Goal: Information Seeking & Learning: Learn about a topic

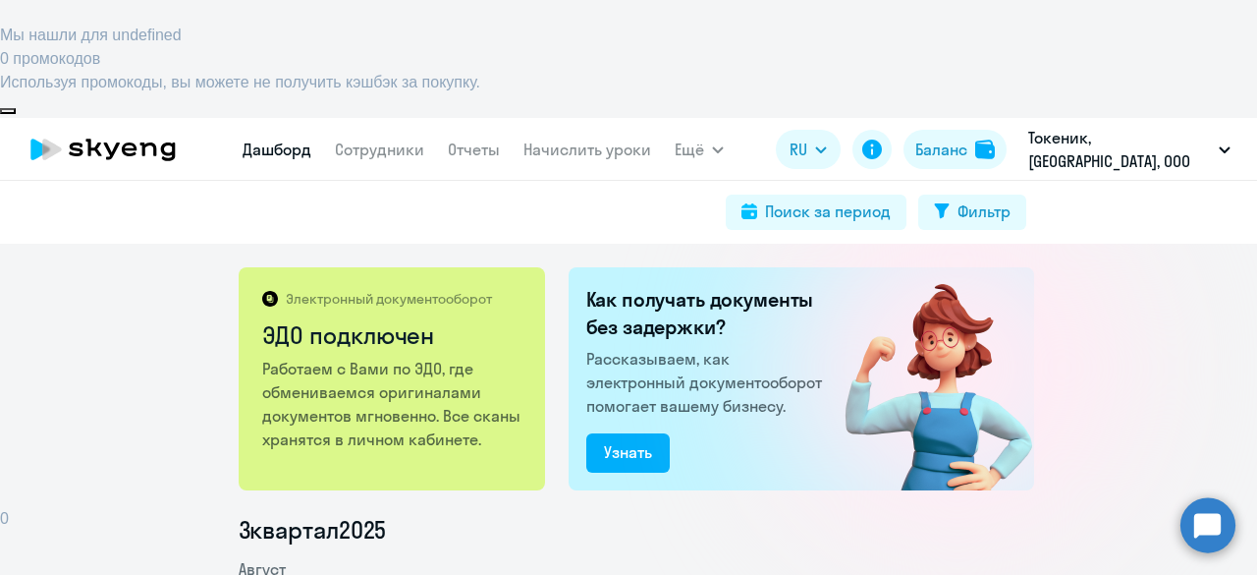
click at [279, 139] on link "Дашборд" at bounding box center [277, 149] width 69 height 20
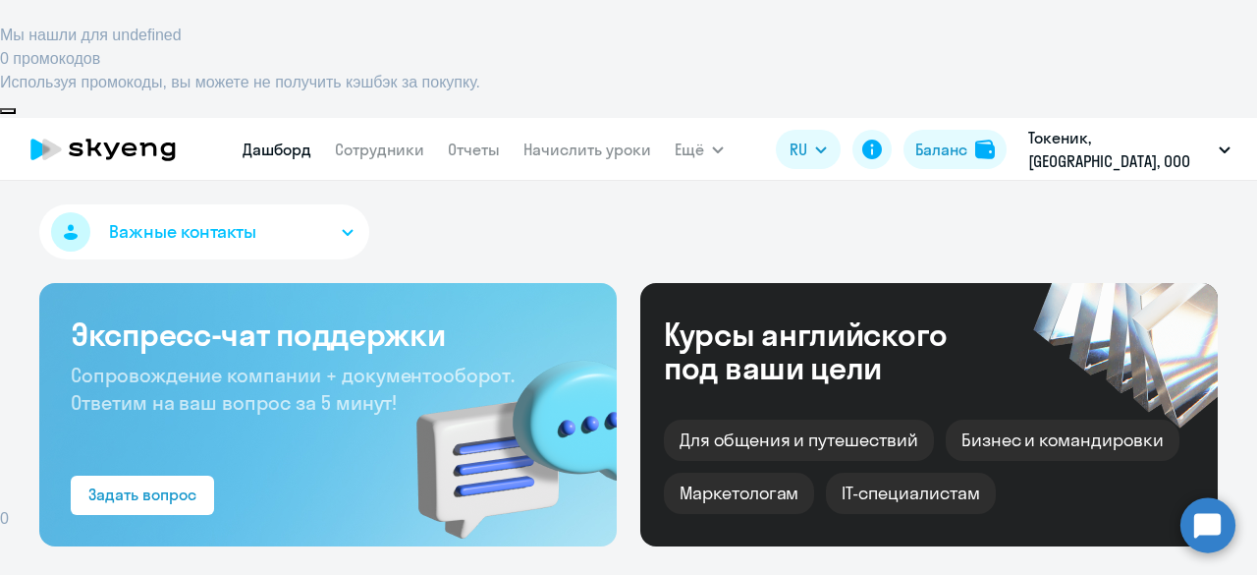
select select "30"
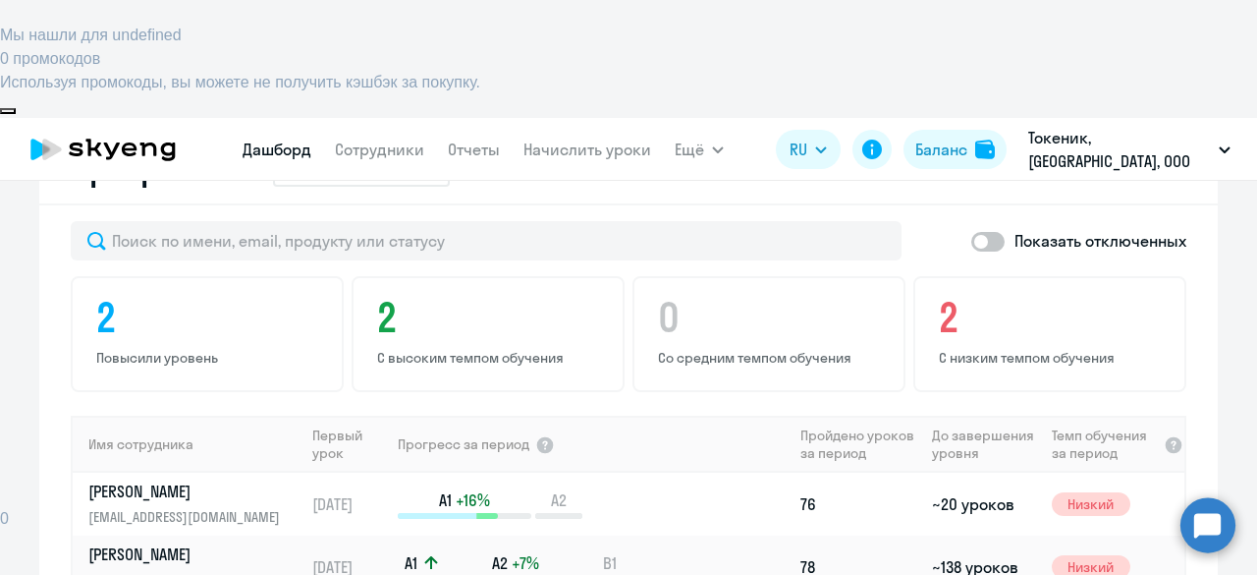
scroll to position [1183, 0]
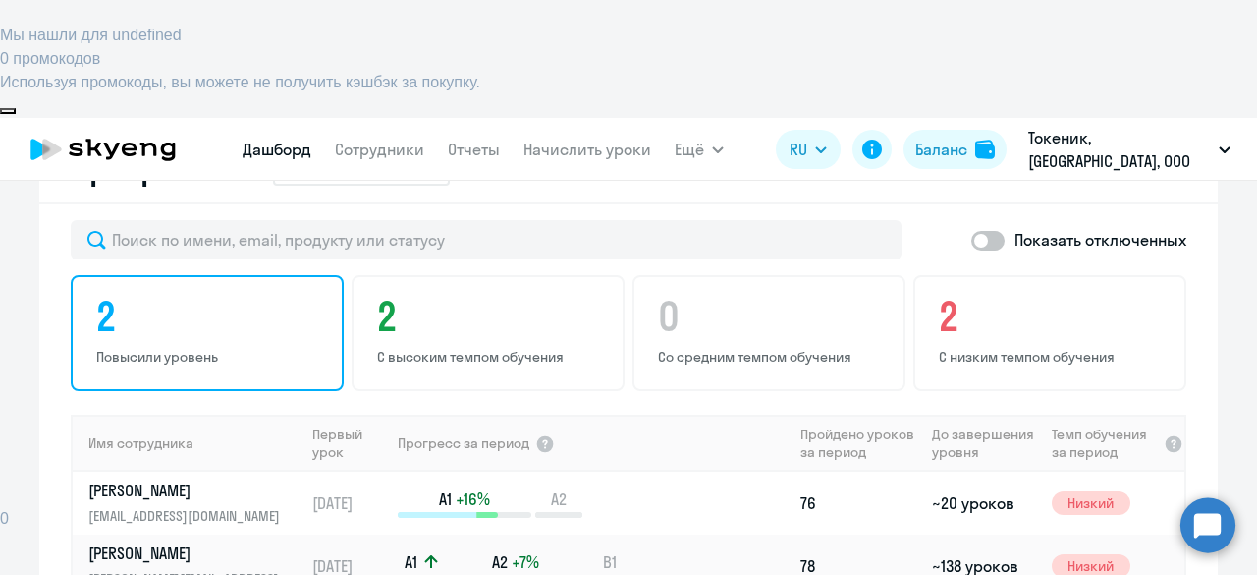
click at [153, 348] on p "Повысили уровень" at bounding box center [210, 357] width 228 height 18
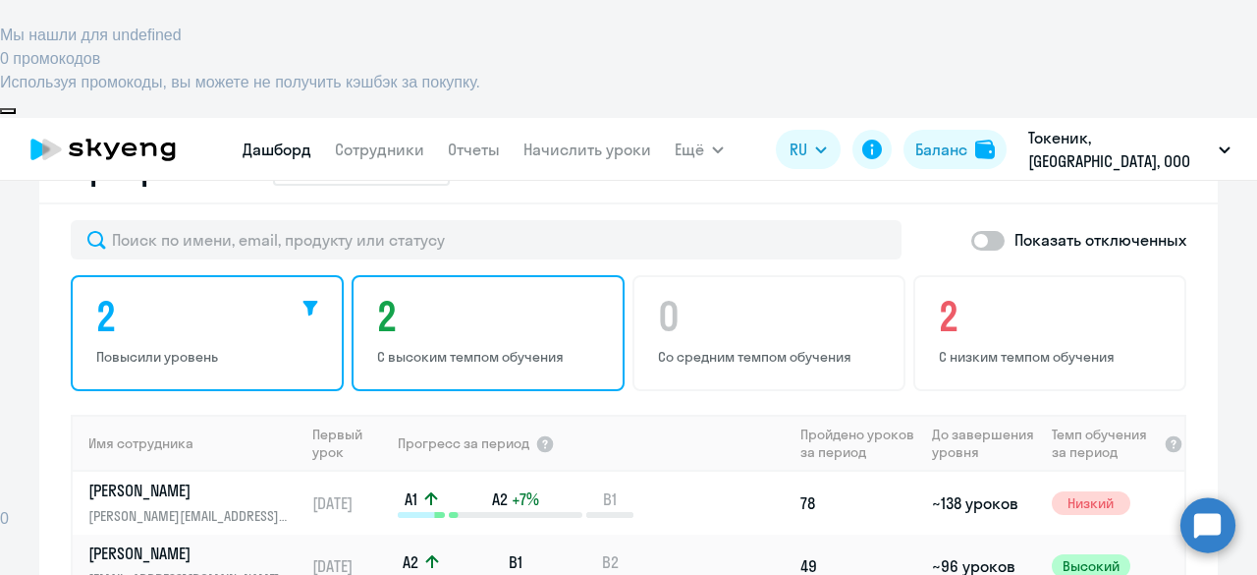
click at [420, 293] on h4 "2" at bounding box center [491, 316] width 228 height 47
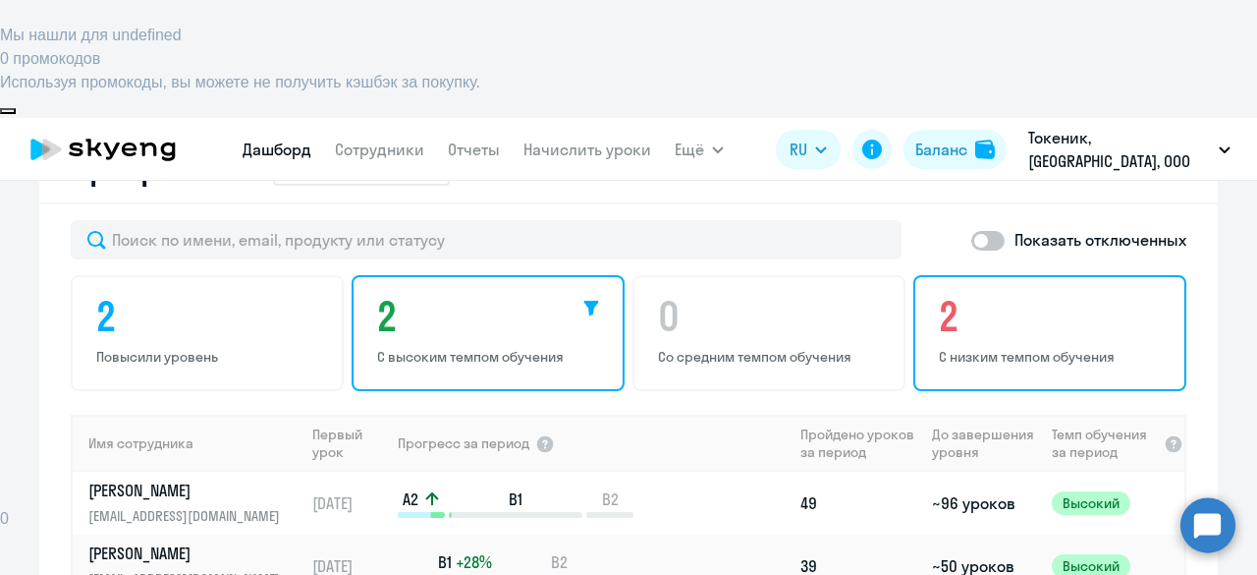
click at [963, 293] on h4 "2" at bounding box center [1053, 316] width 228 height 47
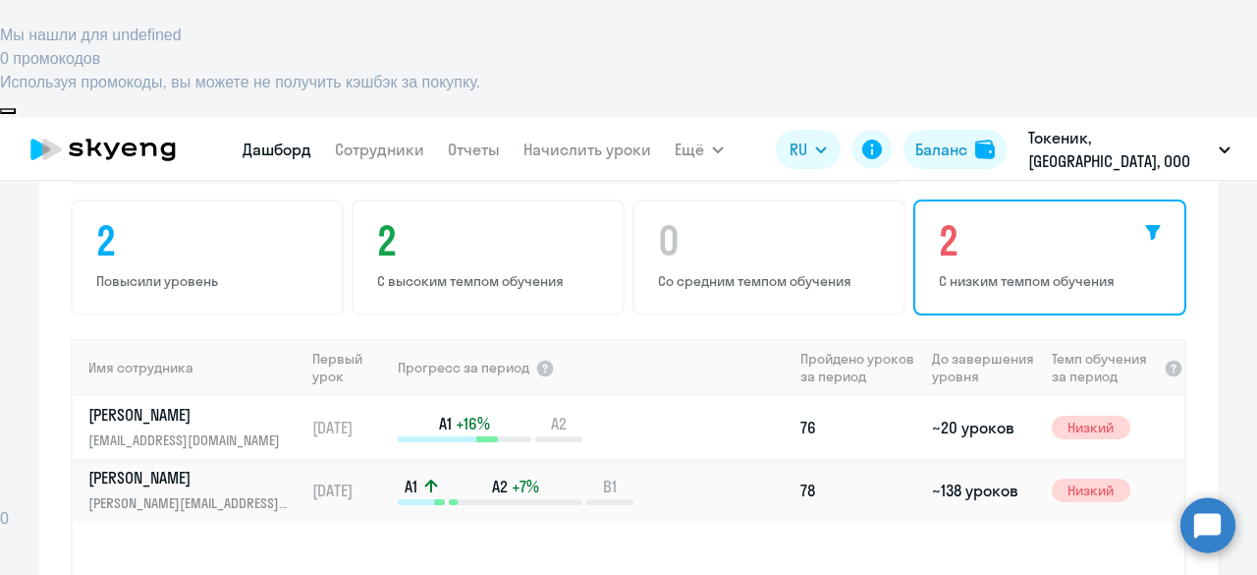
scroll to position [1272, 0]
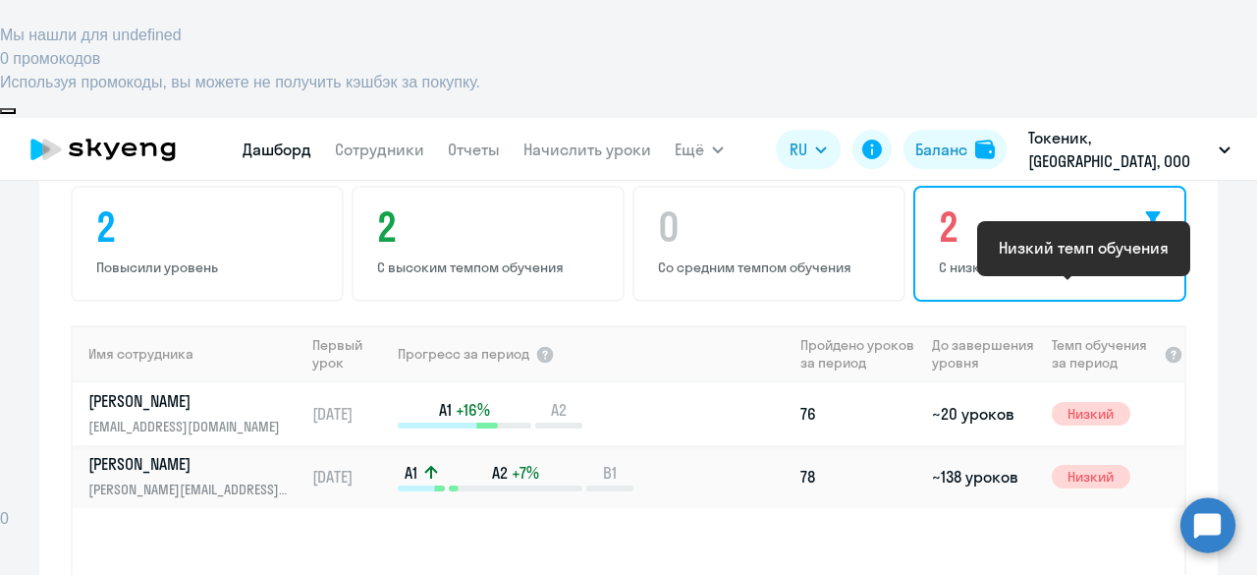
click at [1083, 402] on span "Низкий" at bounding box center [1091, 414] width 79 height 24
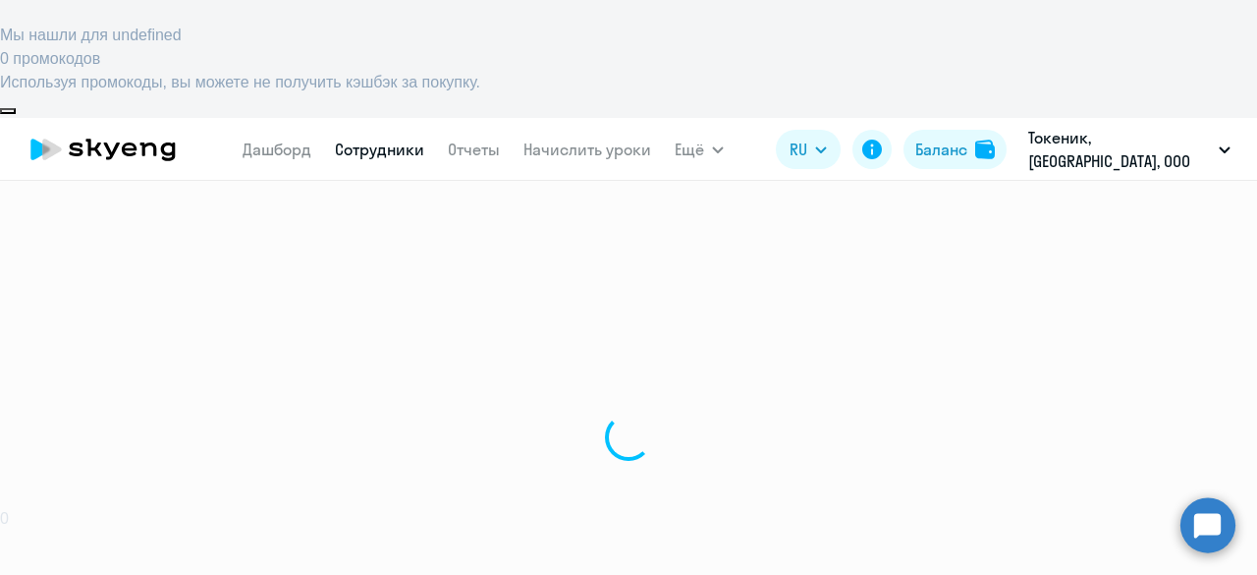
select select "english"
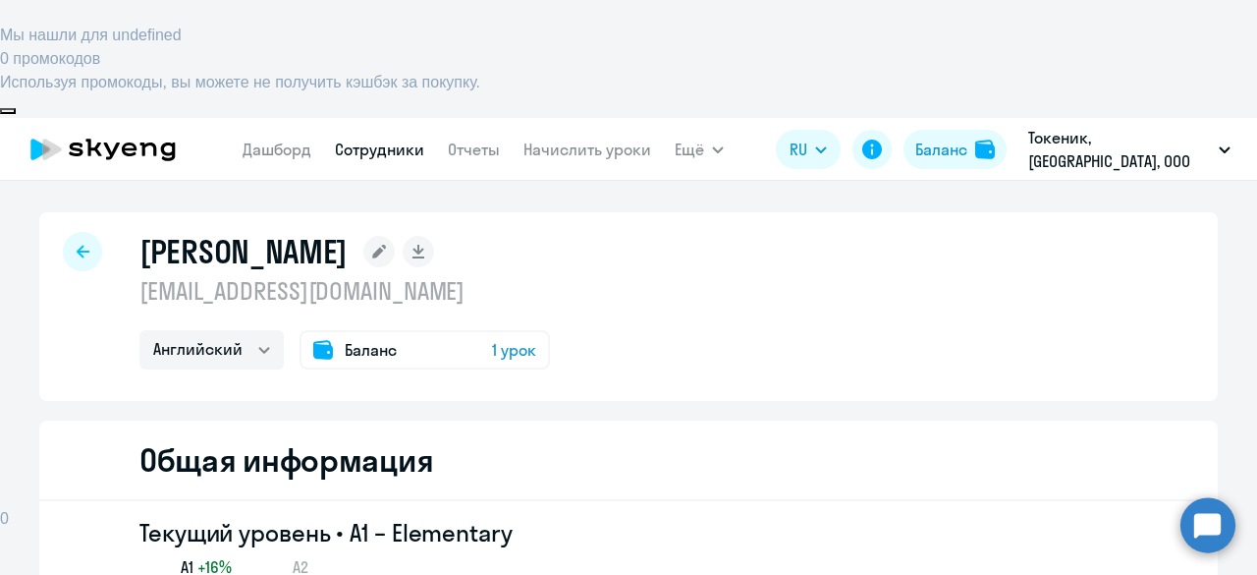
click at [134, 125] on icon at bounding box center [103, 149] width 173 height 49
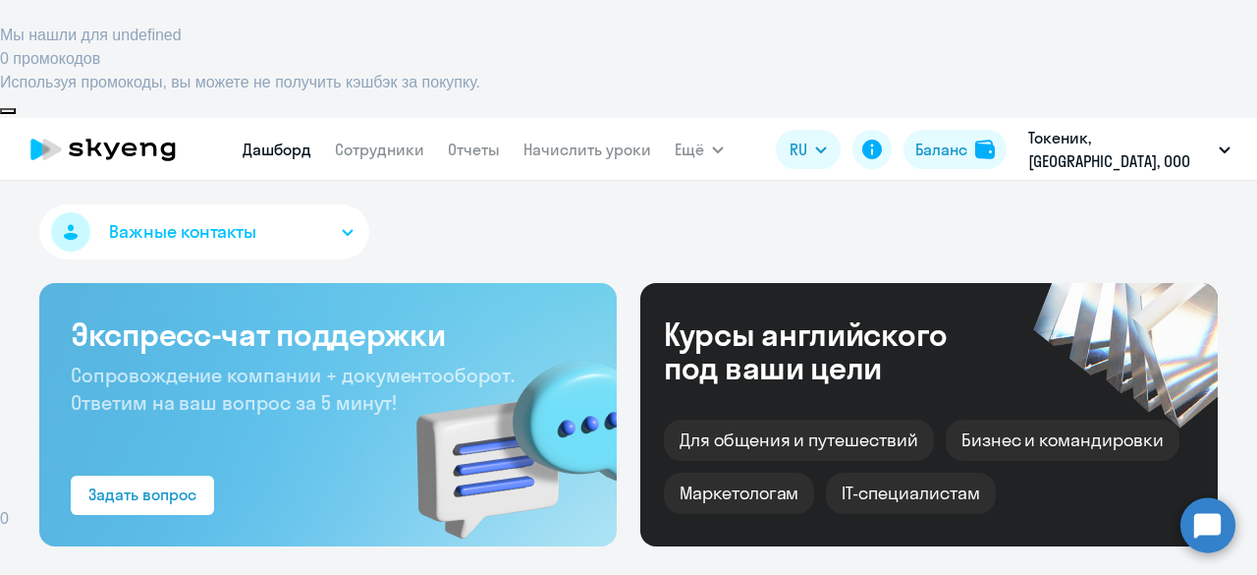
select select "30"
